Goal: Check status: Check status

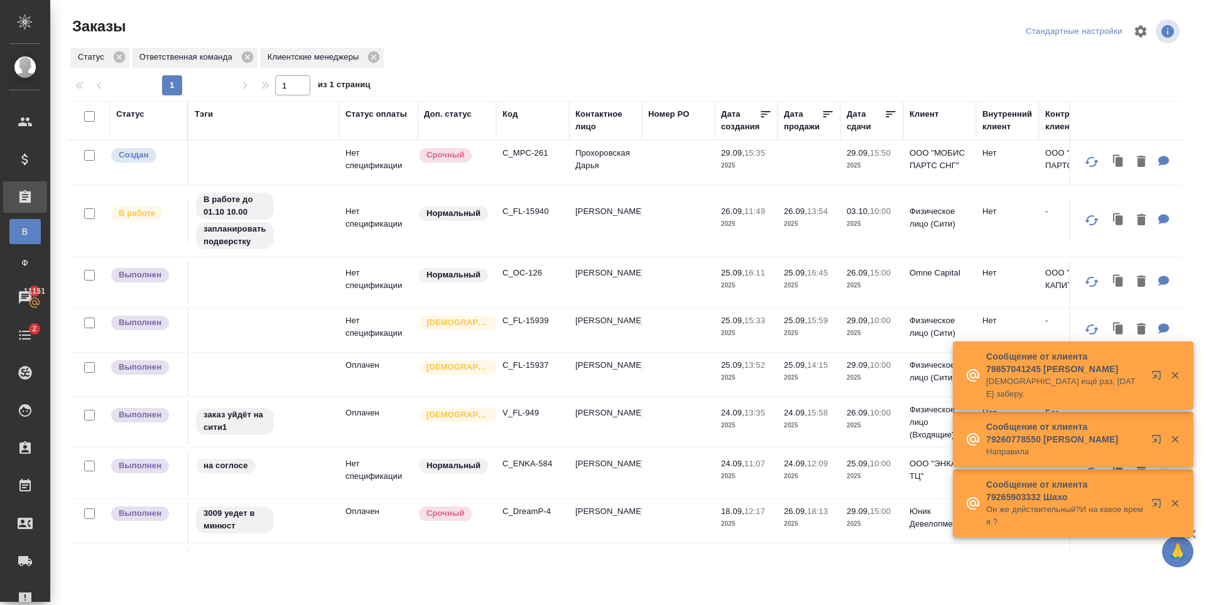
scroll to position [126, 0]
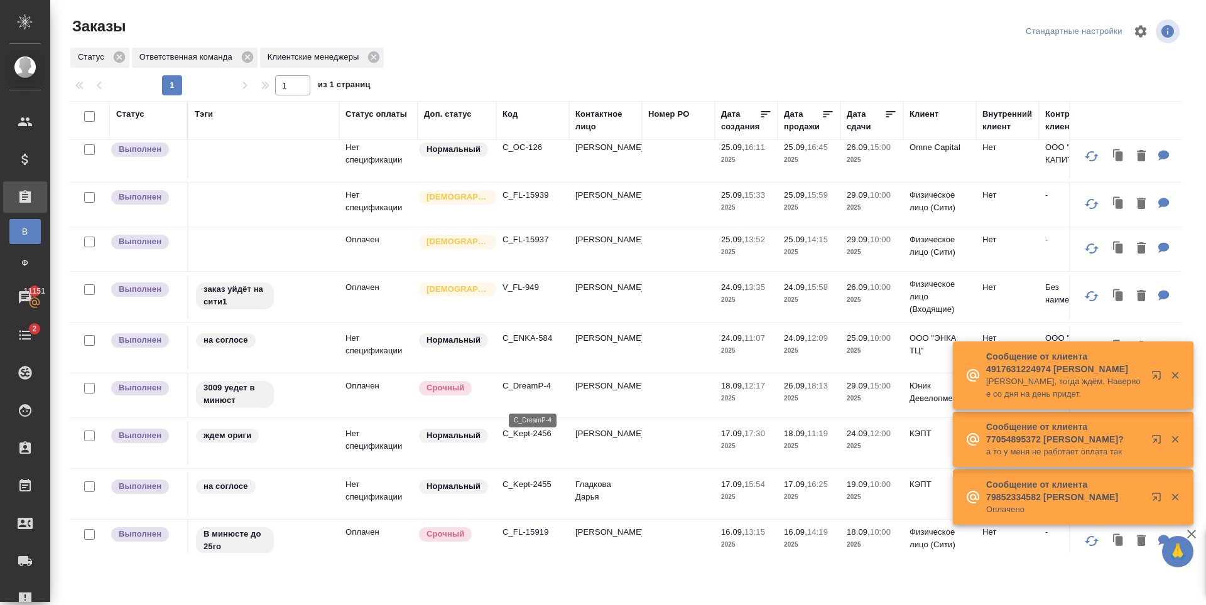
click at [536, 392] on p "C_DreamP-4" at bounding box center [532, 386] width 60 height 13
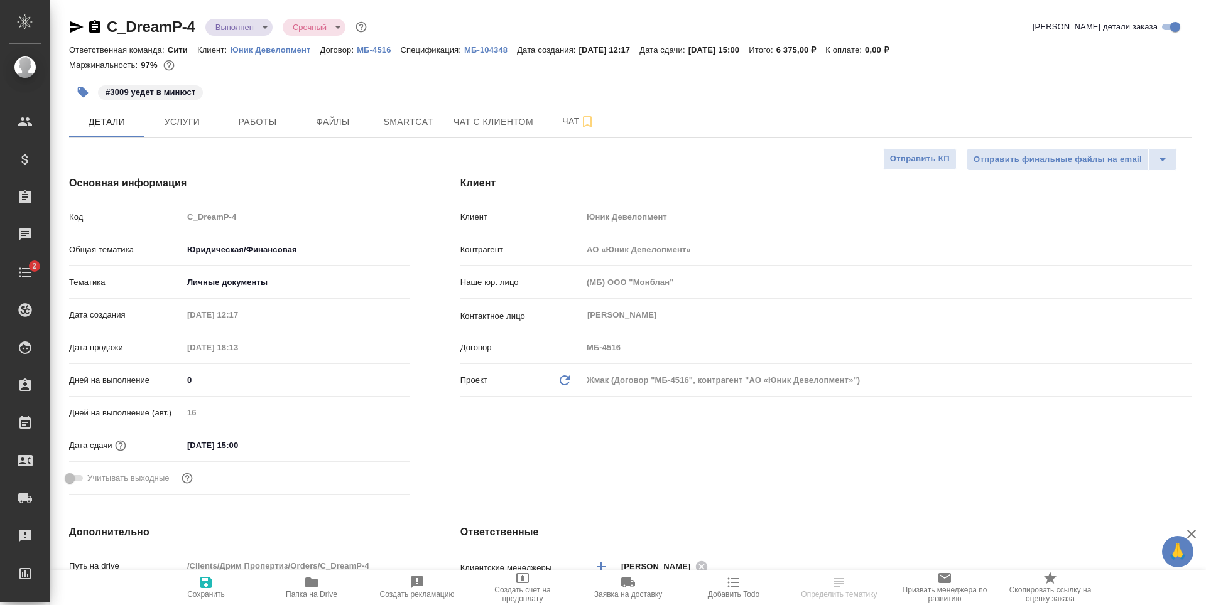
select select "RU"
type textarea "x"
click at [108, 28] on div "C_DreamP-4 Выполнен completed Срочный urgent" at bounding box center [219, 27] width 300 height 20
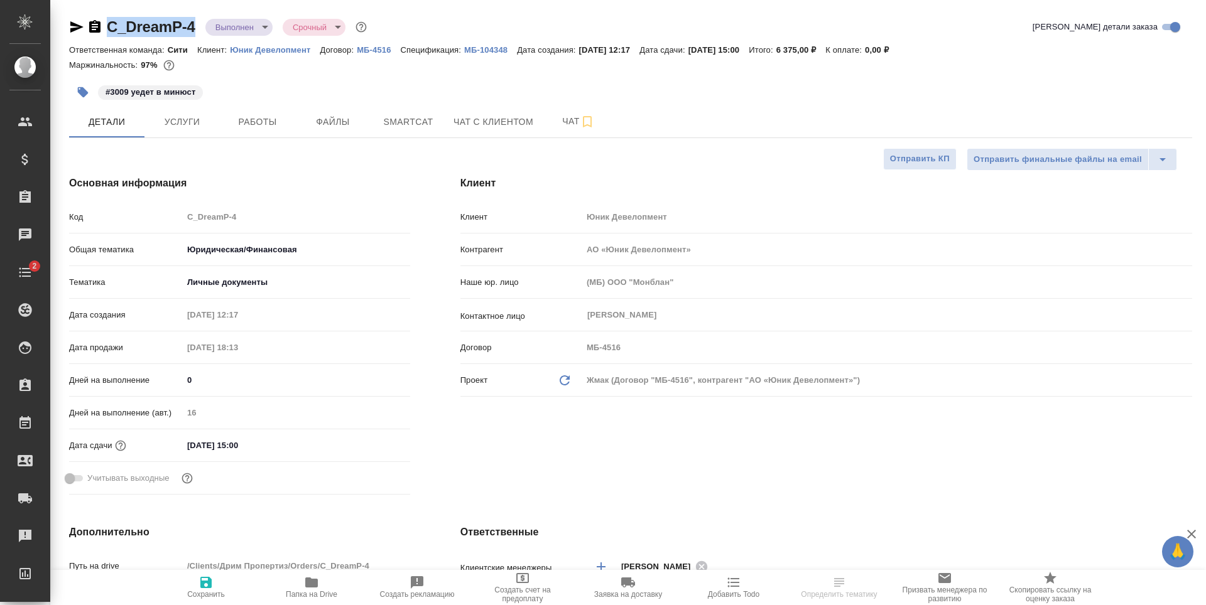
type textarea "x"
type input "[PERSON_NAME]"
type textarea "x"
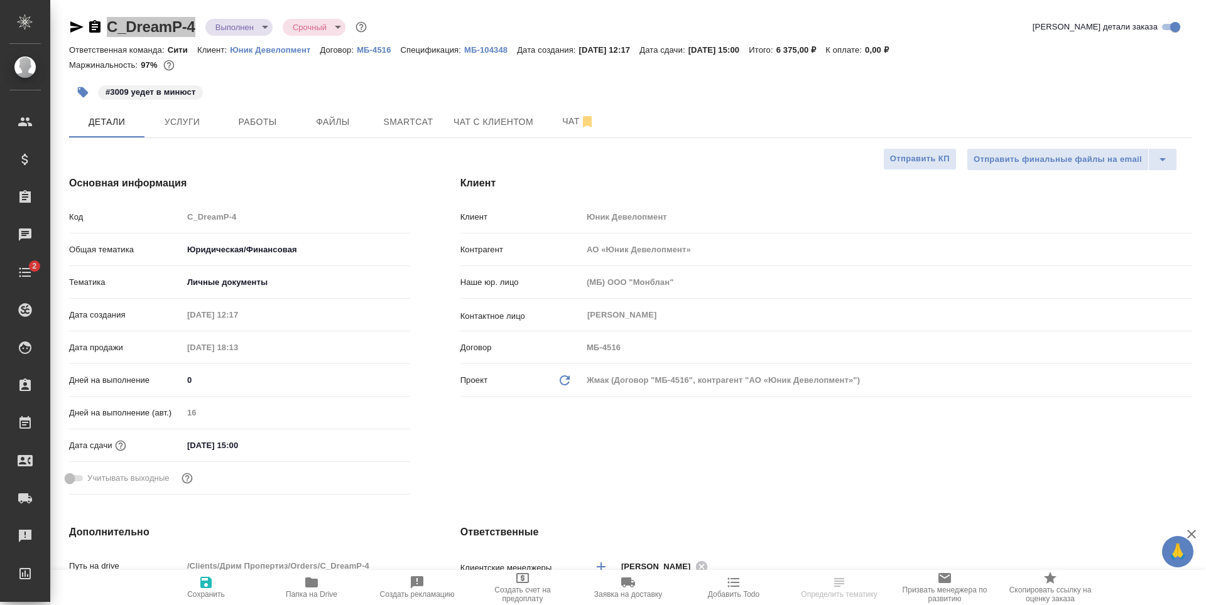
type textarea "x"
select select "RU"
type textarea "x"
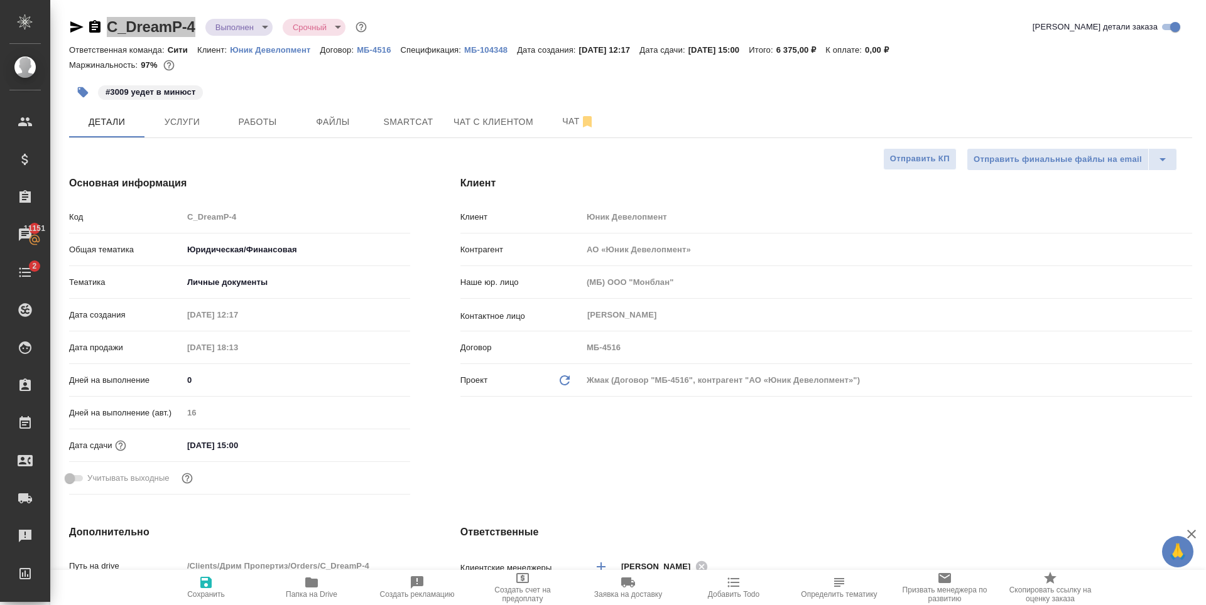
type textarea "x"
